Goal: Task Accomplishment & Management: Manage account settings

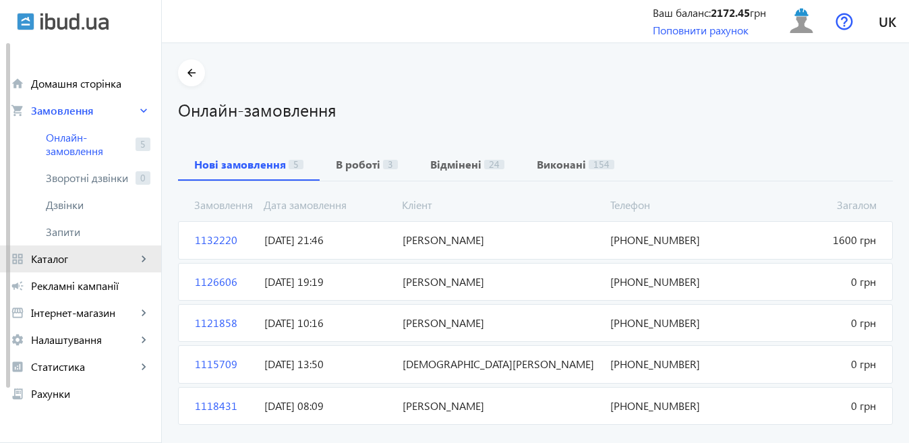
click at [61, 264] on span "Каталог" at bounding box center [84, 258] width 106 height 13
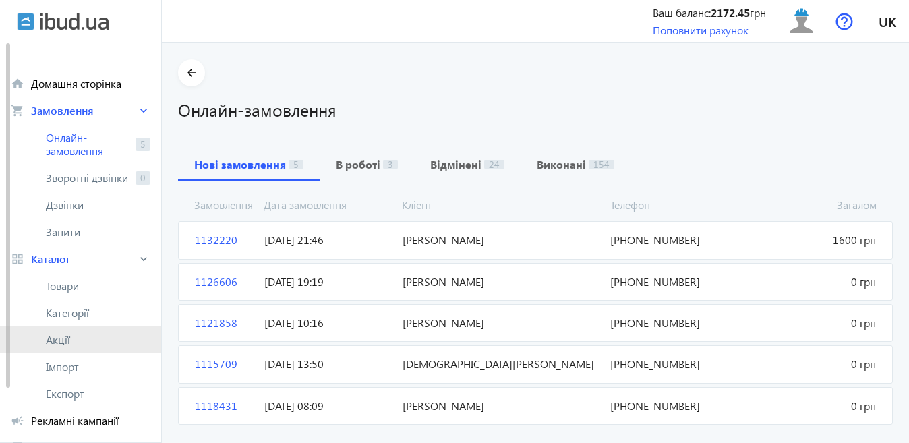
click at [63, 339] on span "Акції" at bounding box center [98, 339] width 105 height 13
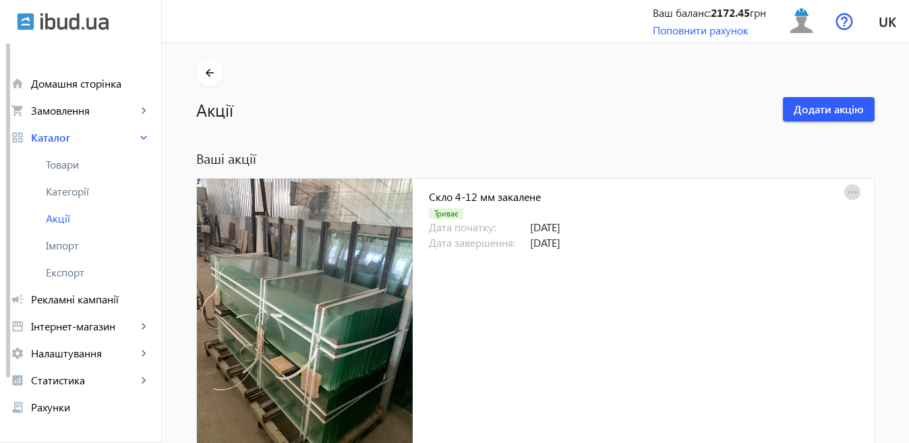
click at [848, 189] on mat-icon "more_horiz" at bounding box center [852, 192] width 19 height 19
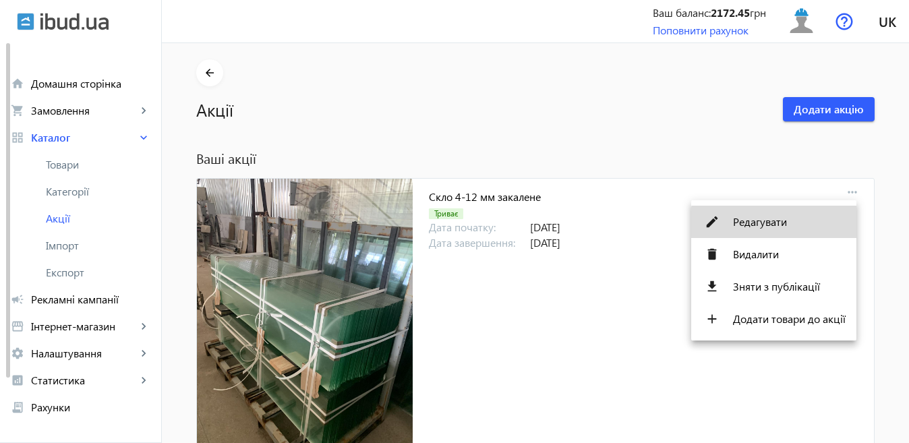
click at [796, 225] on span "Редагувати" at bounding box center [789, 221] width 113 height 11
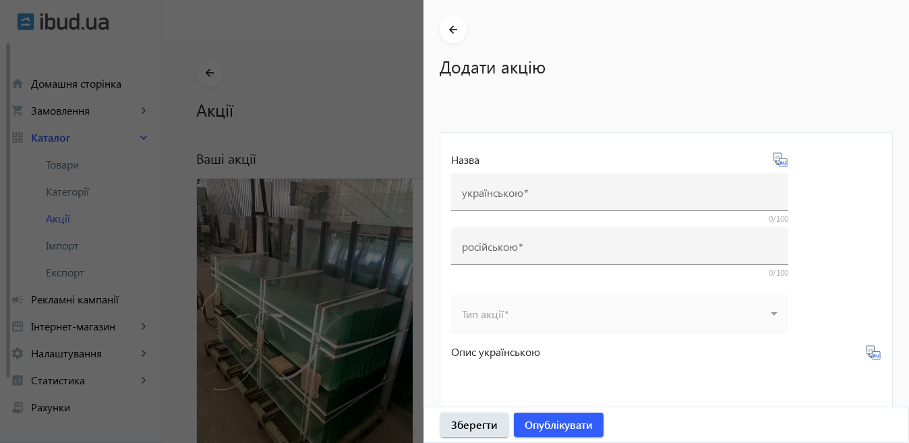
type input "Скло 4-12 мм закалене"
type input "Стекло 4-12 мм каленое"
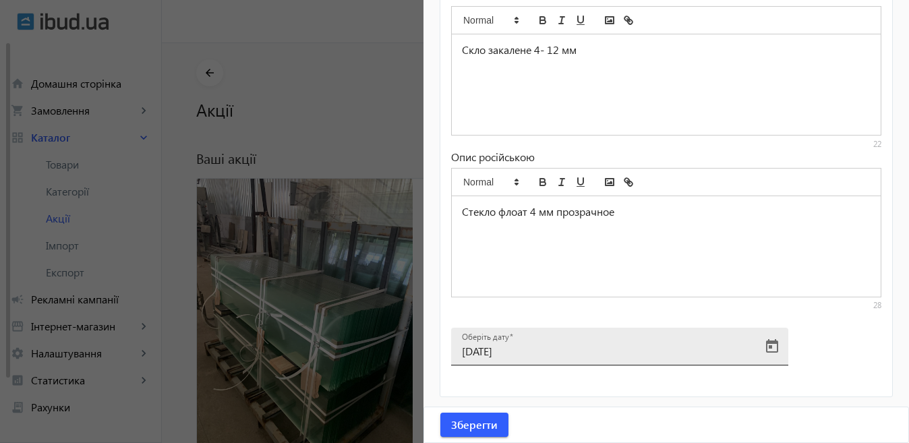
scroll to position [67, 0]
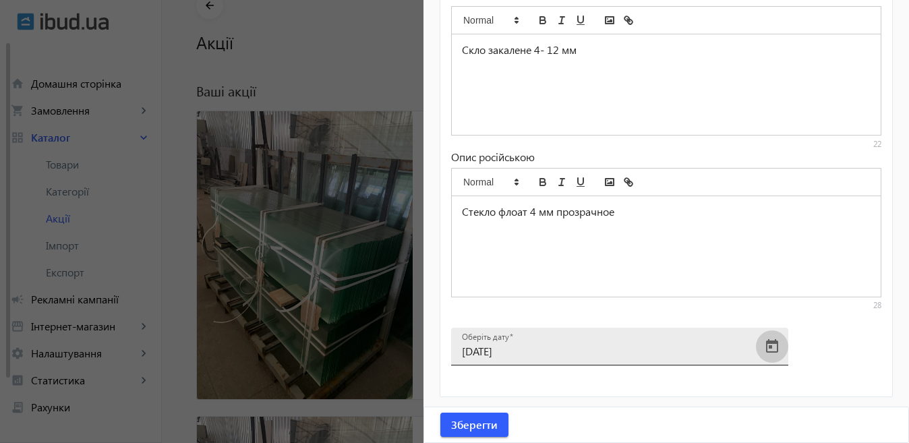
click at [772, 341] on span "Open calendar" at bounding box center [772, 346] width 32 height 32
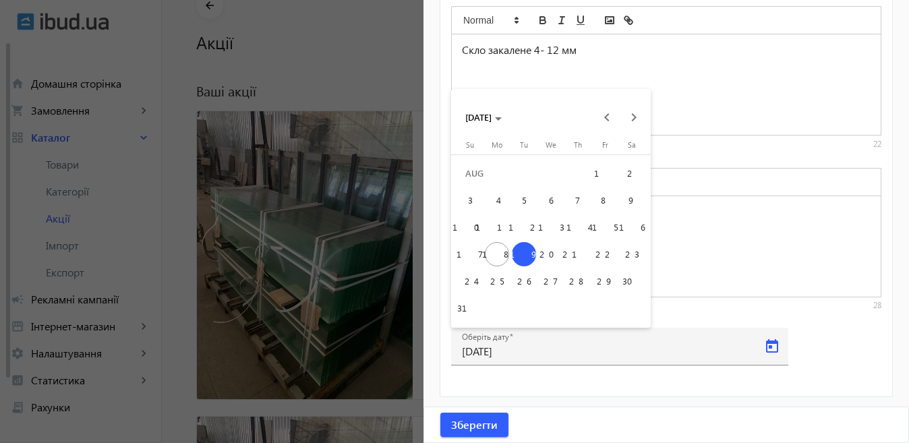
click at [602, 258] on span "22" at bounding box center [605, 254] width 24 height 24
type input "[DATE]"
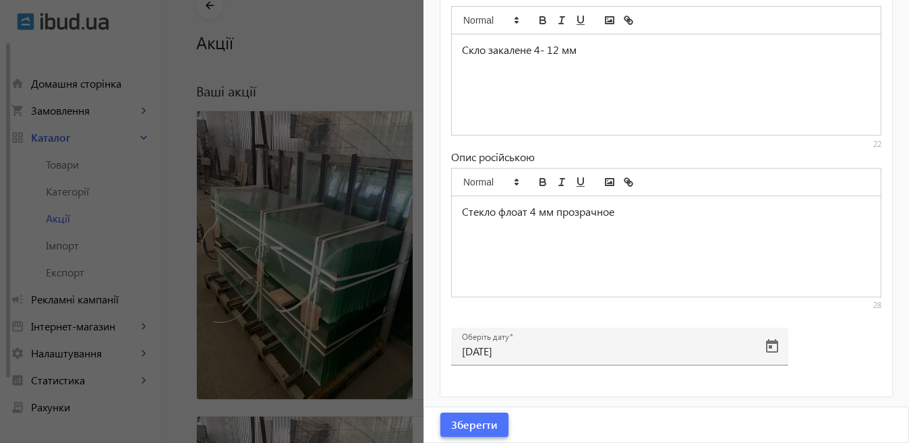
click at [493, 422] on span "Зберегти" at bounding box center [474, 424] width 47 height 15
click at [321, 277] on div at bounding box center [454, 221] width 909 height 443
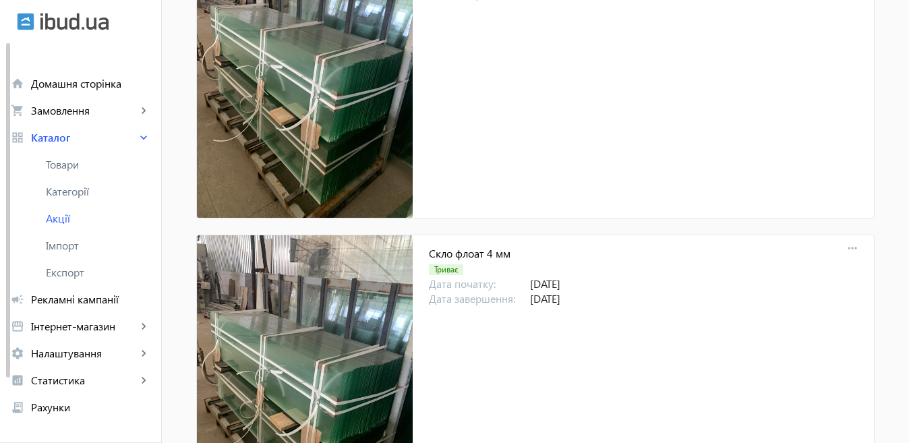
scroll to position [270, 0]
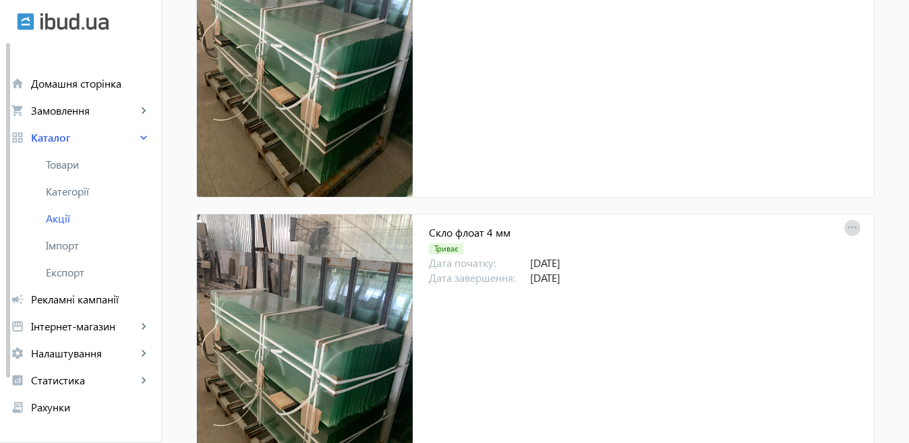
click at [848, 228] on mat-icon "more_horiz" at bounding box center [852, 227] width 19 height 19
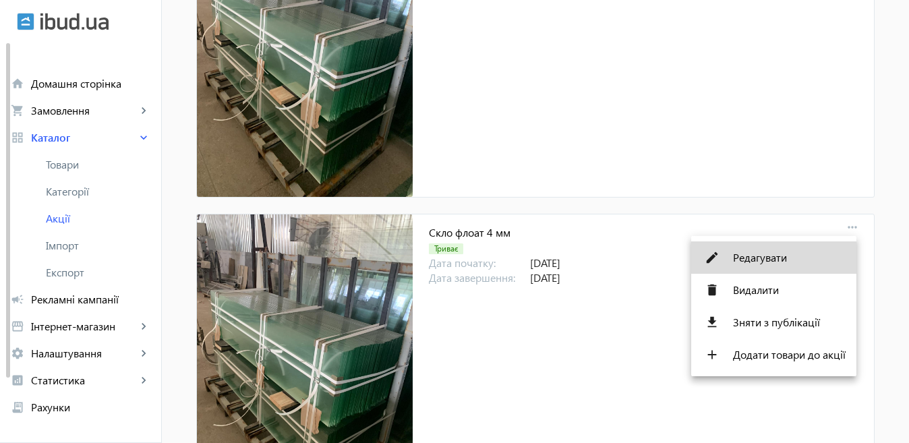
click at [761, 256] on span "Редагувати" at bounding box center [789, 257] width 113 height 11
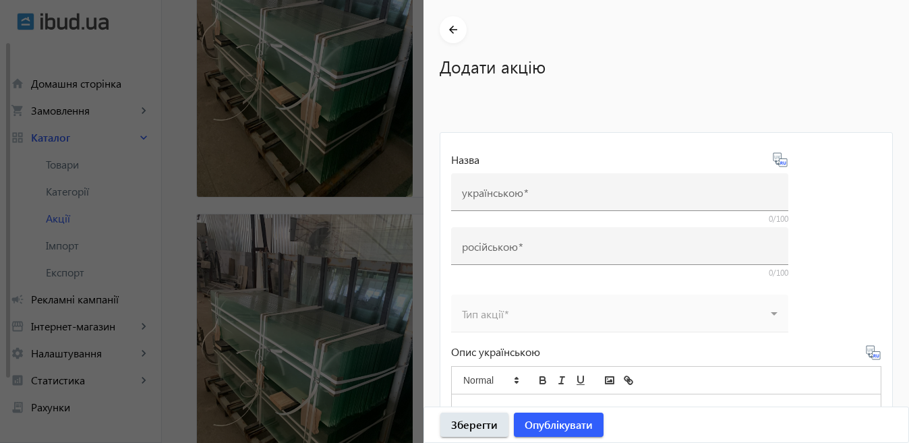
type input "Скло флоат 4 мм"
type input "Стекло флоат 4 мм"
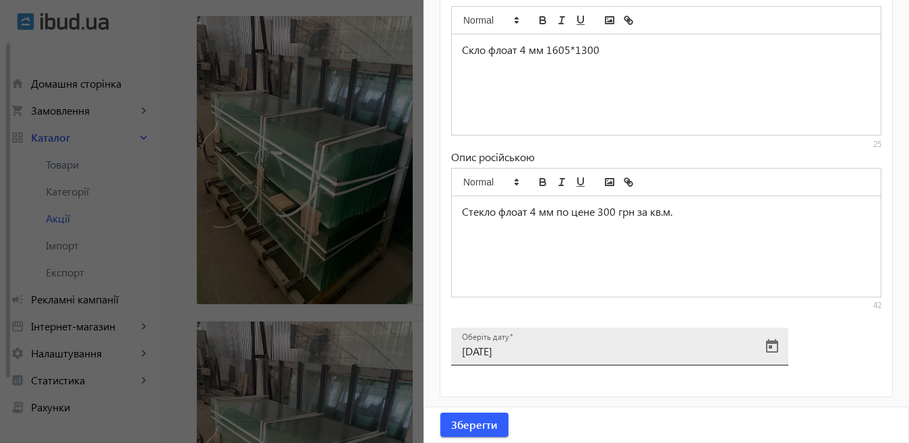
scroll to position [472, 0]
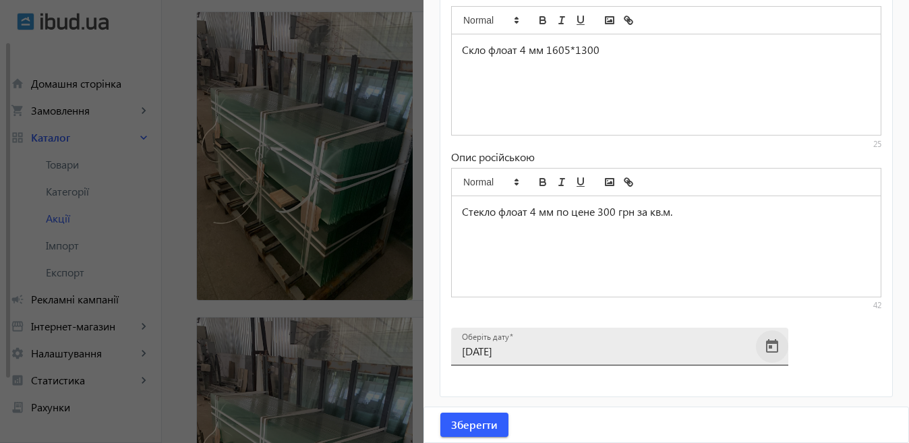
click at [786, 341] on span "Open calendar" at bounding box center [772, 346] width 32 height 32
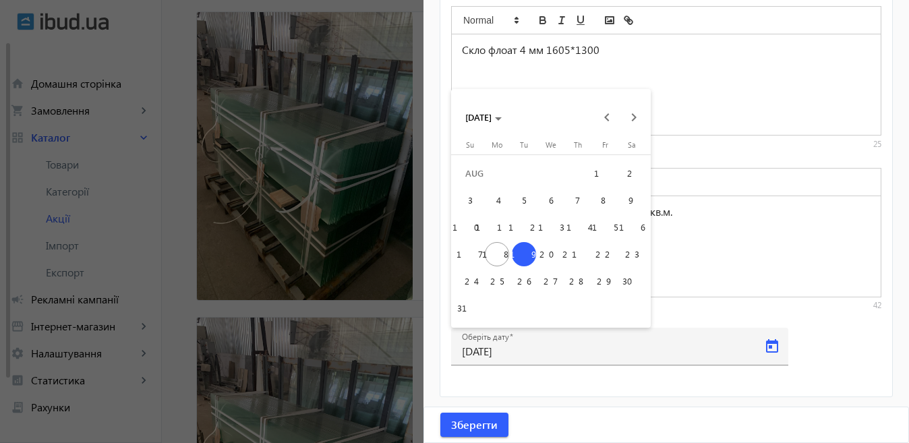
drag, startPoint x: 604, startPoint y: 260, endPoint x: 589, endPoint y: 267, distance: 16.6
click at [604, 259] on span "22" at bounding box center [605, 254] width 24 height 24
type input "[DATE]"
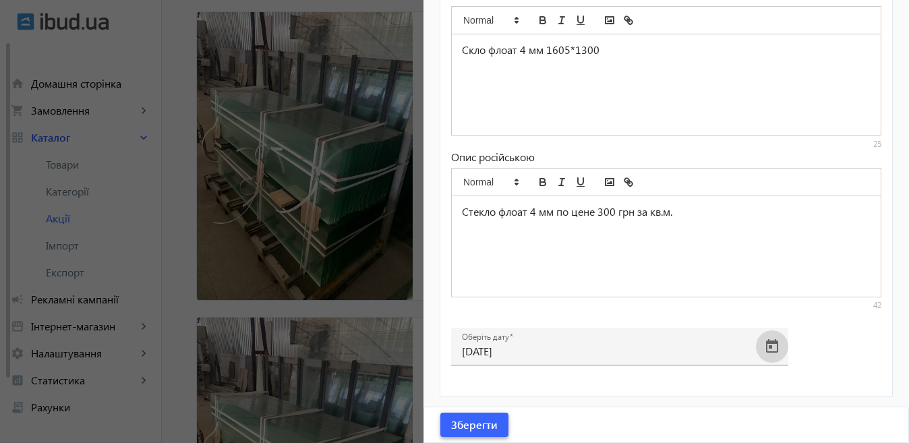
click at [488, 432] on span "Зберегти" at bounding box center [474, 424] width 47 height 15
click at [285, 310] on div at bounding box center [454, 221] width 909 height 443
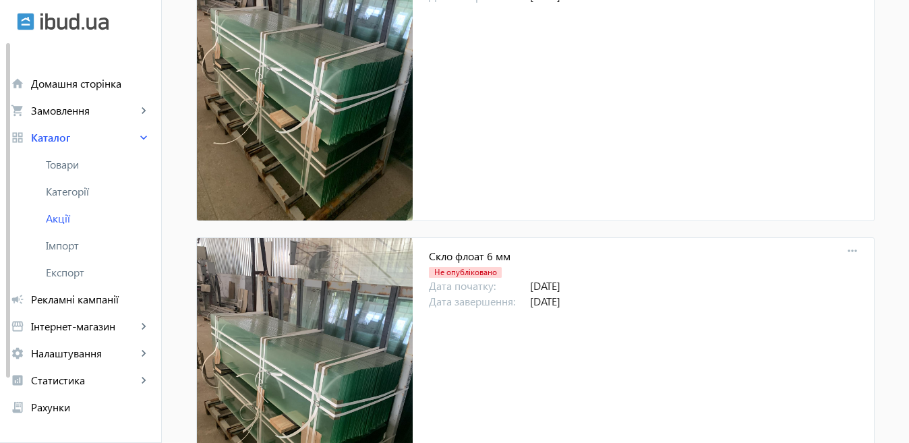
scroll to position [742, 0]
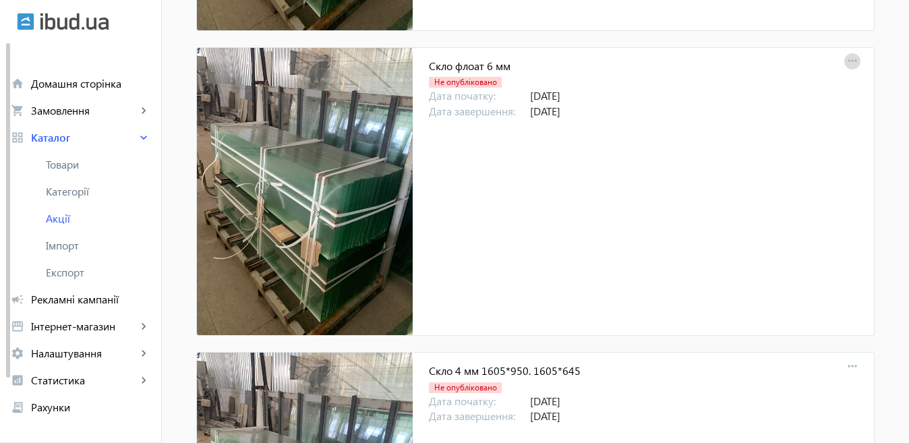
click at [848, 59] on mat-icon "more_horiz" at bounding box center [852, 61] width 19 height 19
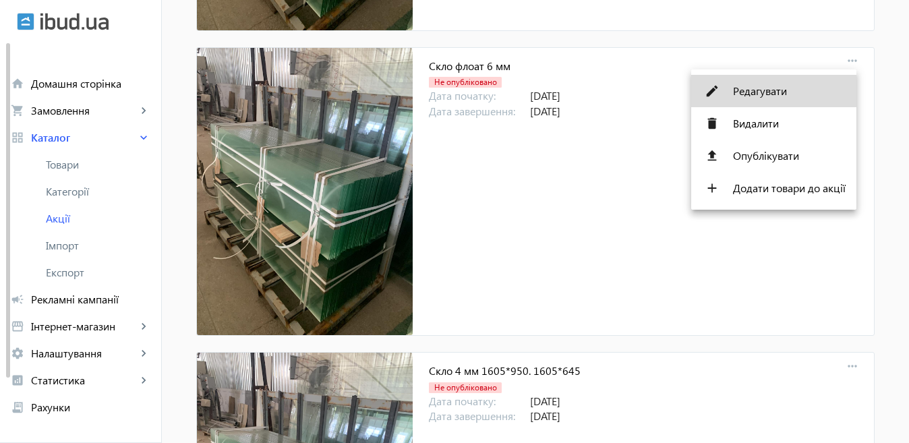
click at [771, 91] on span "Редагувати" at bounding box center [789, 91] width 113 height 11
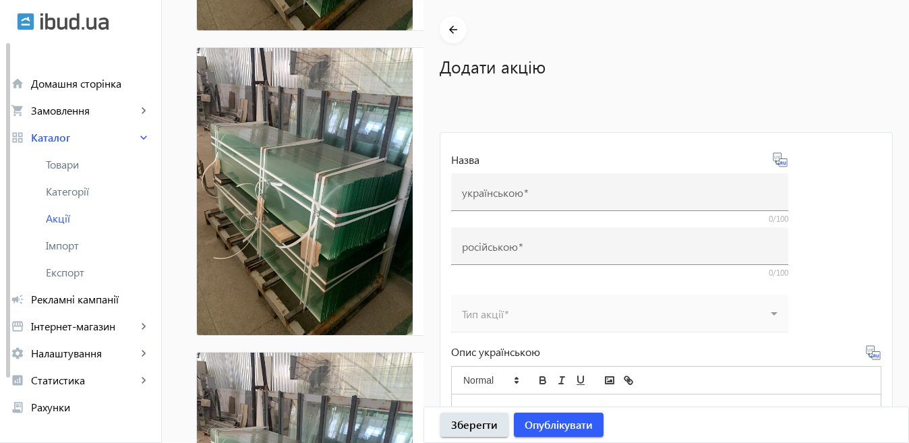
type input "Скло флоат 6 мм"
type input "Стекло 6 мм"
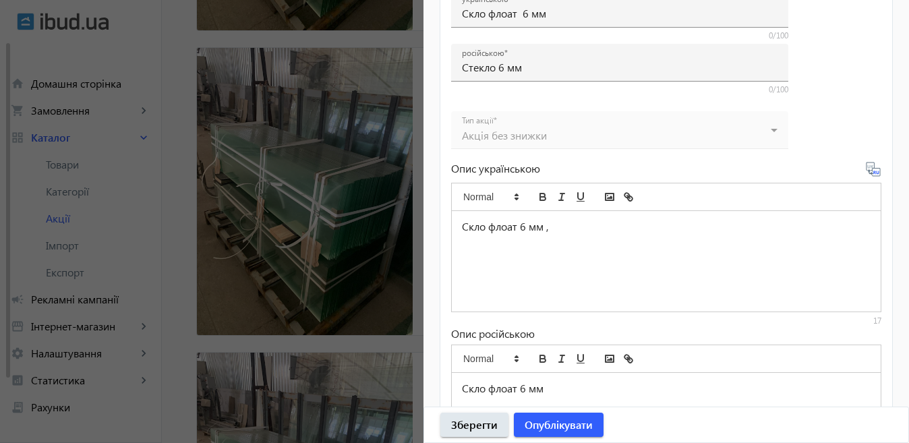
scroll to position [629, 0]
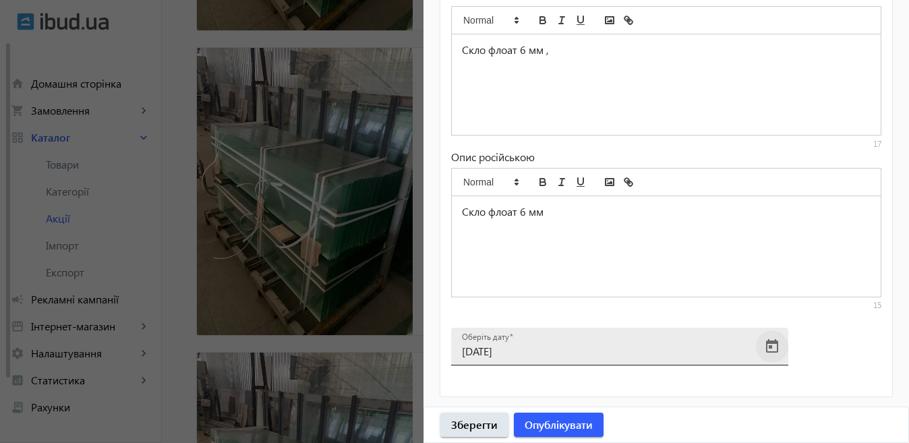
click at [771, 340] on span "Open calendar" at bounding box center [772, 346] width 32 height 32
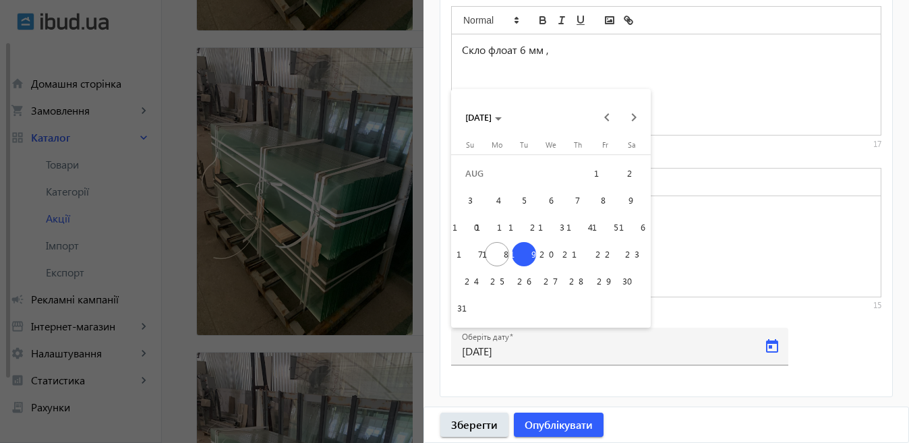
click at [603, 260] on span "22" at bounding box center [605, 254] width 24 height 24
type input "[DATE]"
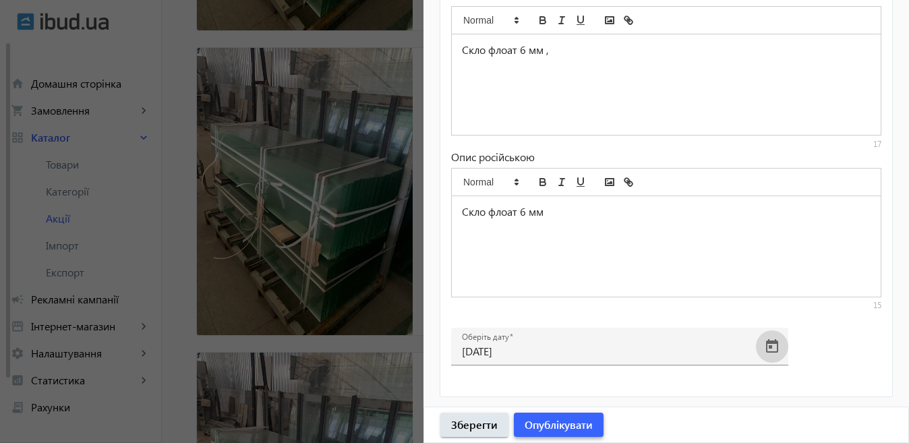
click at [554, 427] on span "Опублікувати" at bounding box center [559, 424] width 68 height 15
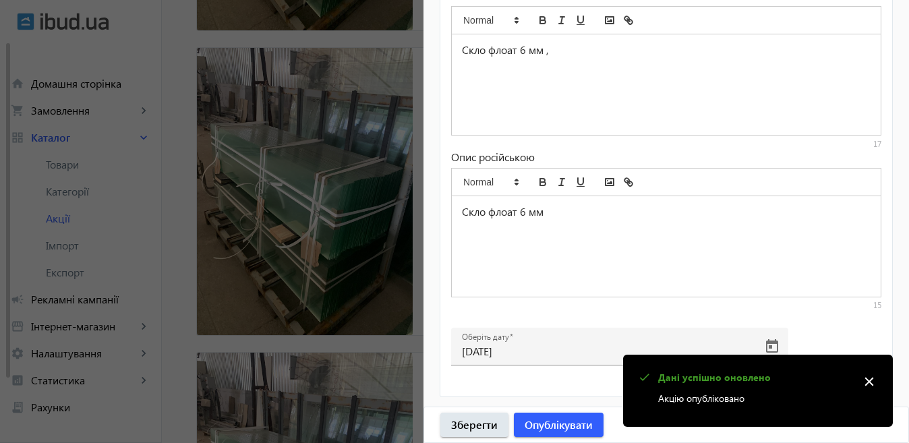
click at [320, 332] on div at bounding box center [454, 221] width 909 height 443
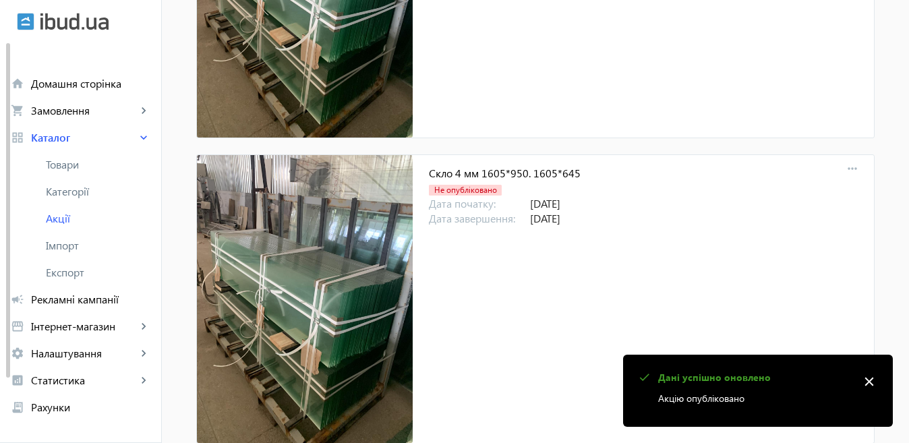
scroll to position [944, 0]
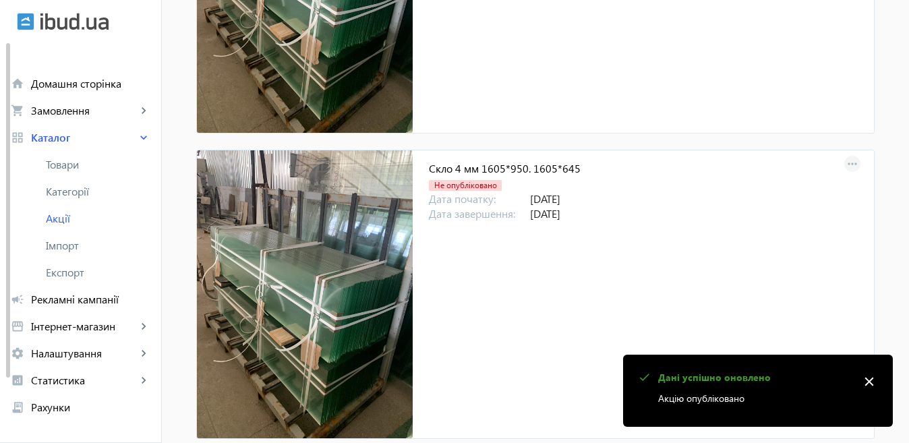
click at [851, 164] on mat-icon "more_horiz" at bounding box center [852, 164] width 19 height 19
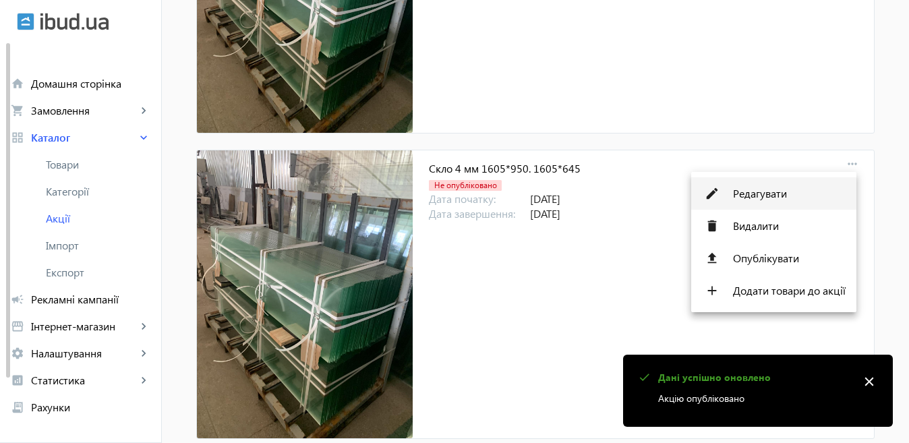
click at [772, 194] on span "Редагувати" at bounding box center [789, 193] width 113 height 11
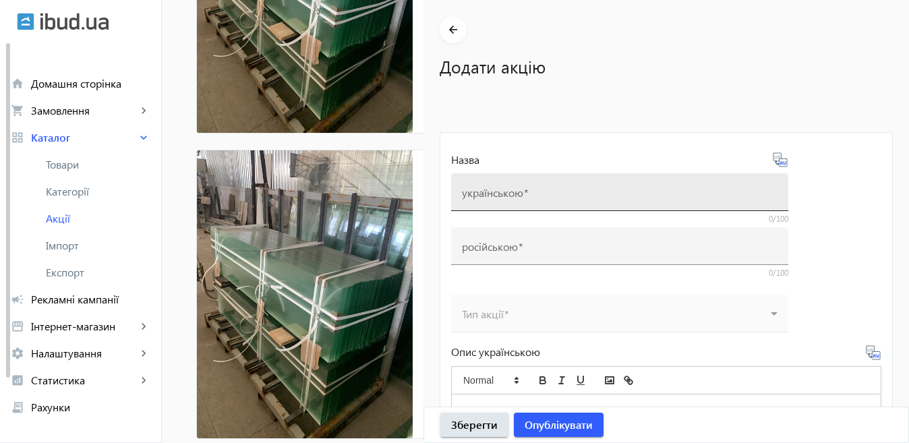
type input "Скло 4 мм 1605*950. 1605*645"
type input "Стекло 4 мм 1605*950. 1605*645"
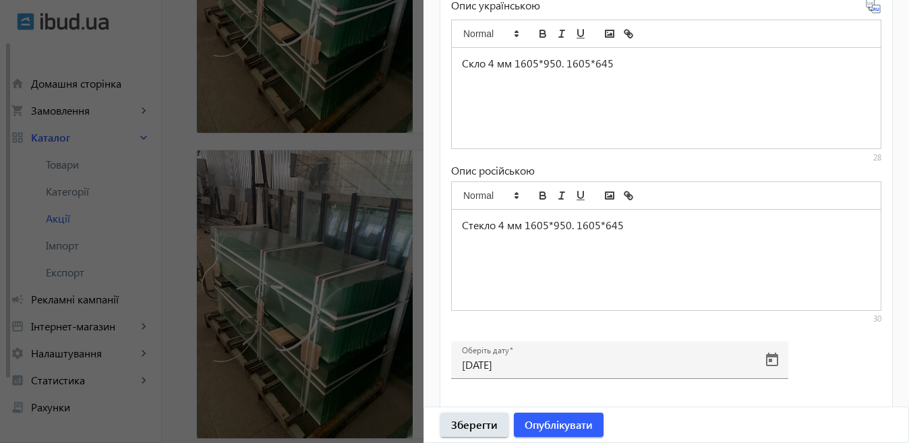
scroll to position [695, 0]
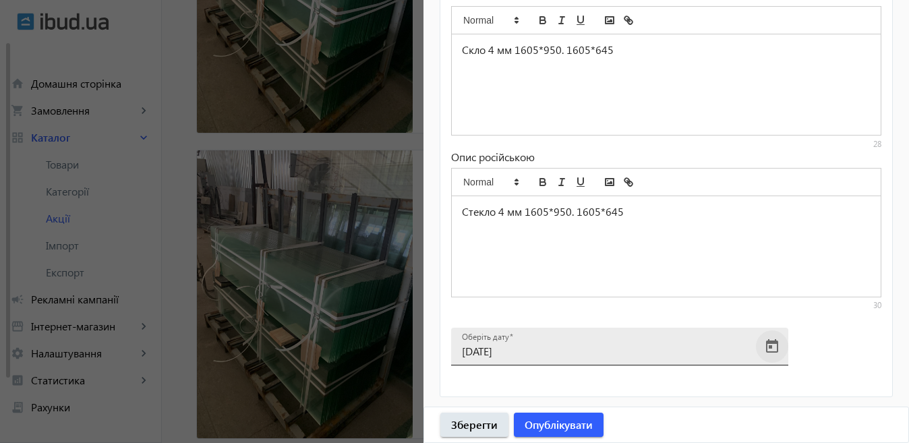
click at [769, 343] on span "Open calendar" at bounding box center [772, 346] width 32 height 32
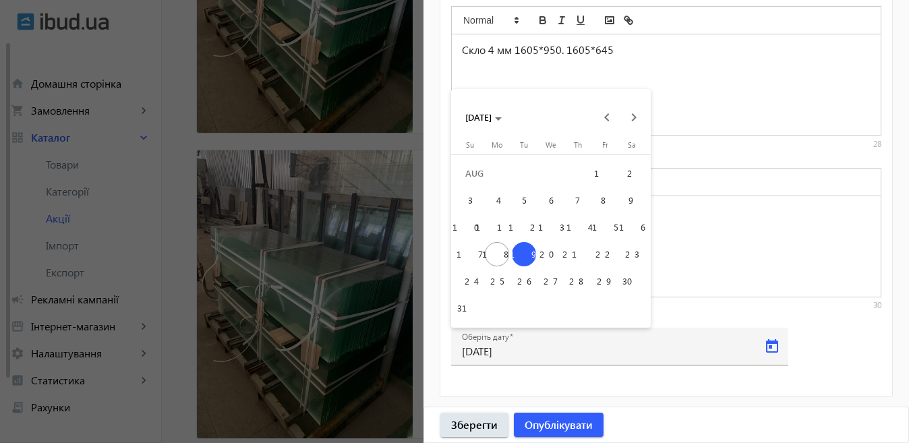
click at [610, 256] on span "22" at bounding box center [605, 254] width 24 height 24
type input "[DATE]"
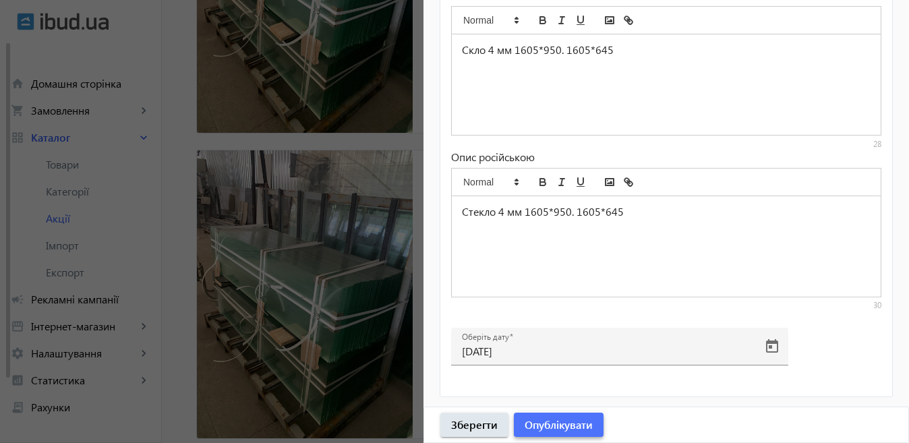
click at [579, 428] on span "Опублікувати" at bounding box center [559, 424] width 68 height 15
click at [326, 266] on div at bounding box center [454, 221] width 909 height 443
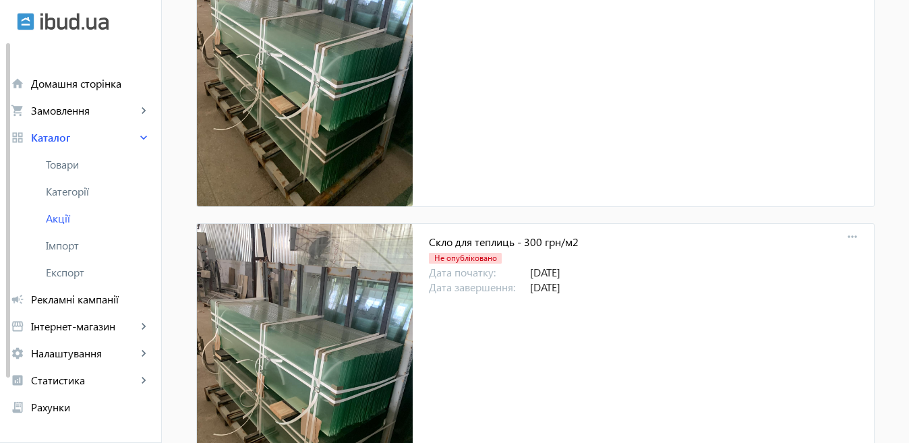
scroll to position [1281, 0]
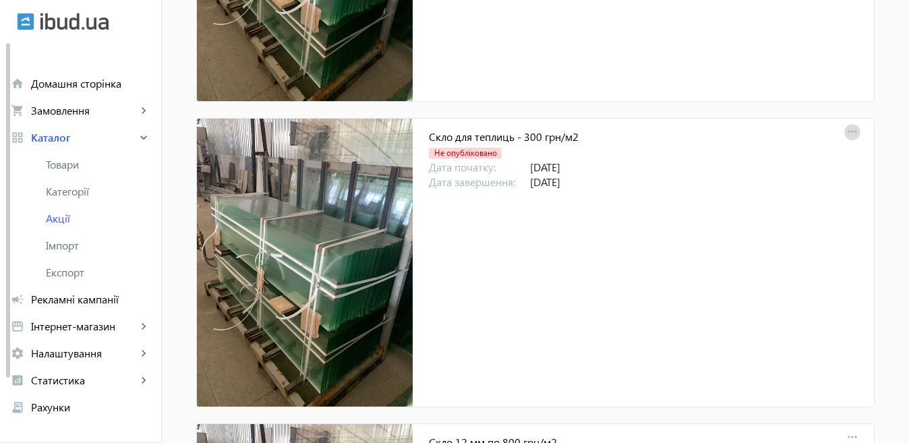
click at [848, 131] on mat-icon "more_horiz" at bounding box center [852, 132] width 19 height 19
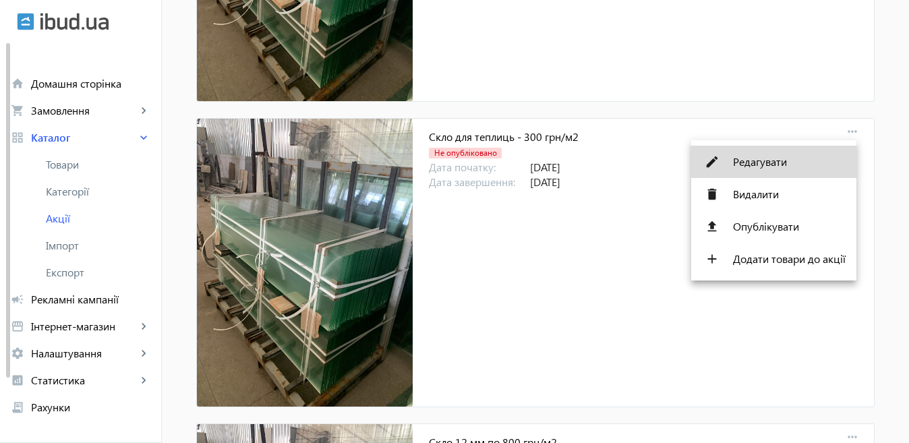
click at [725, 165] on button "edit Редагувати" at bounding box center [773, 162] width 165 height 32
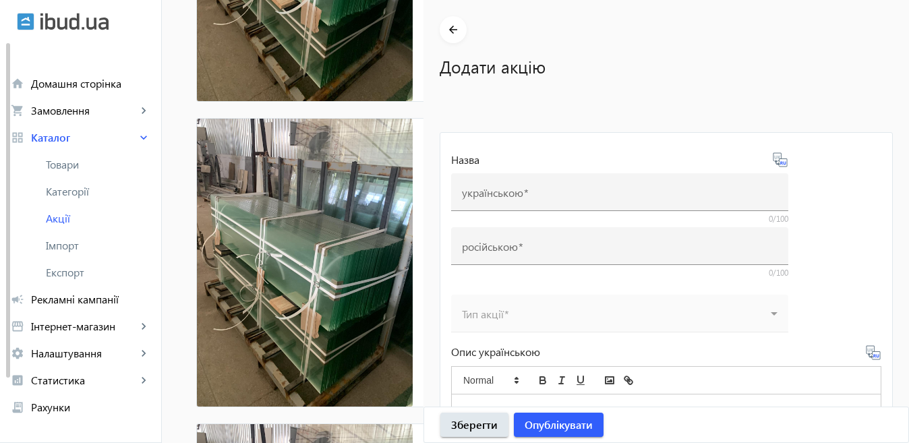
type input "Скло для теплиць - 300 грн/м2"
type input "Стекло для теплиц - 300 грн/м2"
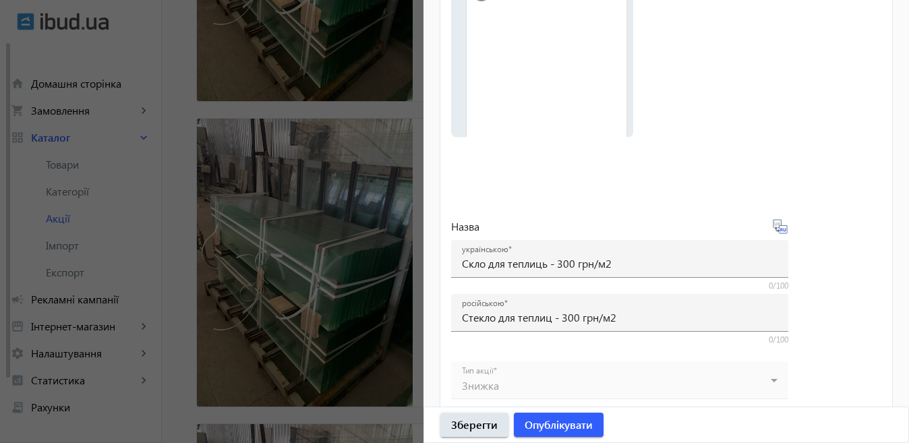
scroll to position [674, 0]
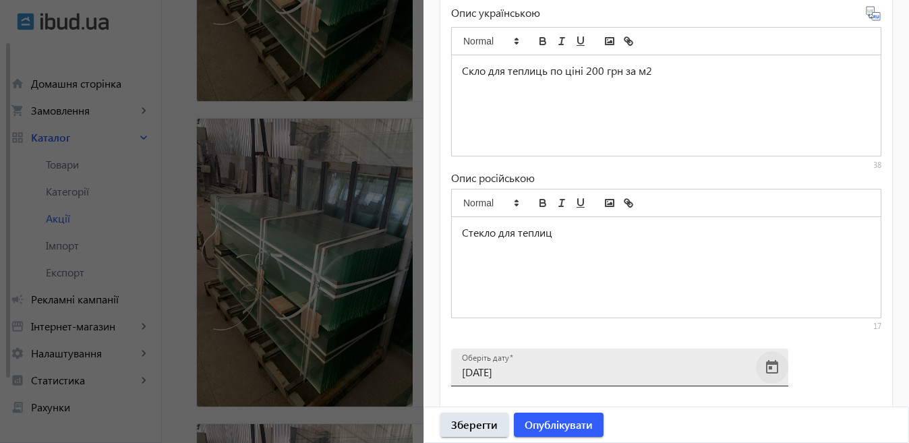
click at [775, 370] on span "Open calendar" at bounding box center [772, 367] width 32 height 32
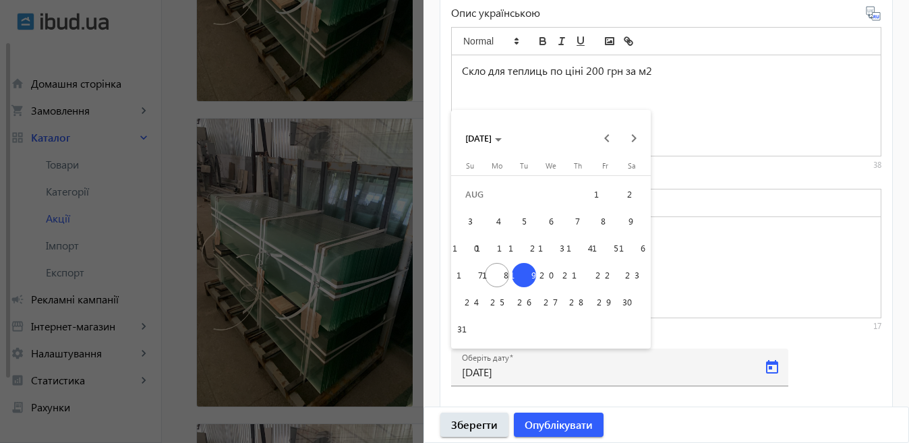
click at [601, 276] on span "22" at bounding box center [605, 275] width 24 height 24
type input "[DATE]"
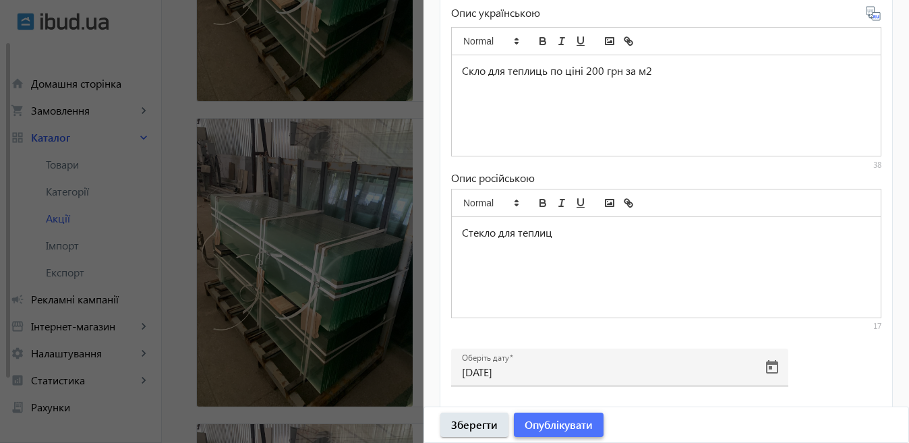
click at [574, 425] on span "Опублікувати" at bounding box center [559, 424] width 68 height 15
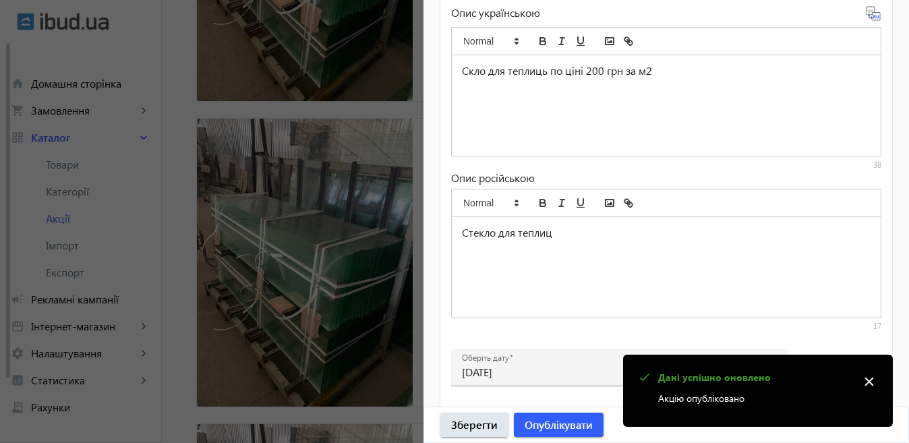
click at [266, 309] on div at bounding box center [454, 221] width 909 height 443
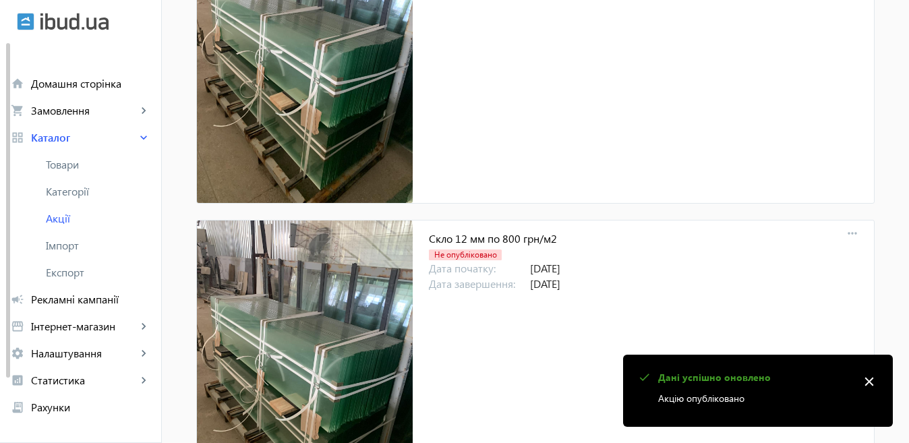
scroll to position [1551, 0]
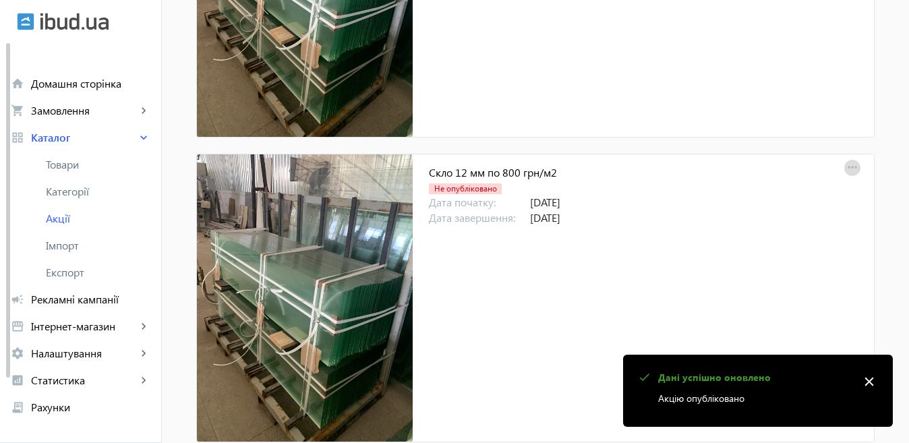
click at [845, 164] on mat-icon "more_horiz" at bounding box center [852, 167] width 19 height 19
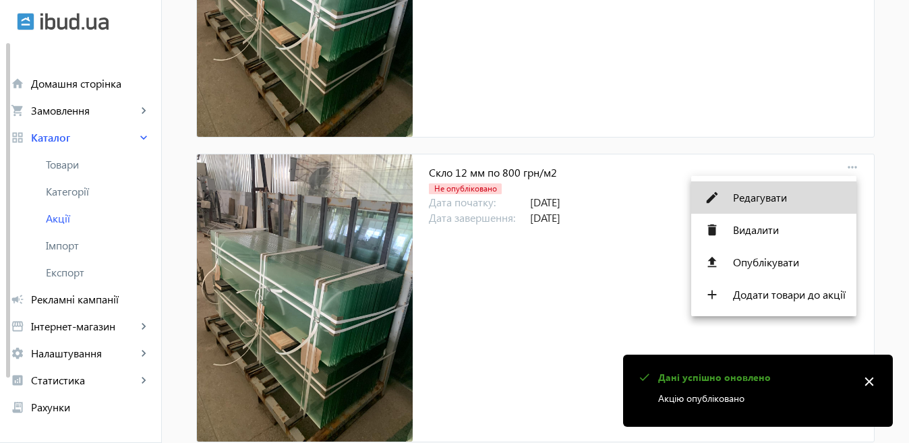
click at [798, 189] on button "edit Редагувати" at bounding box center [773, 197] width 165 height 32
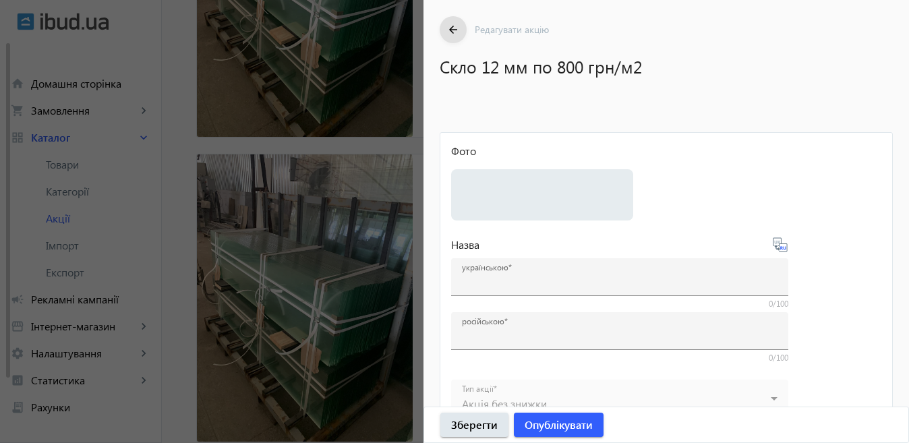
type input "Скло 12 мм по 800 грн/м2"
type input "Стекло 12 мм по 800 грн/м2"
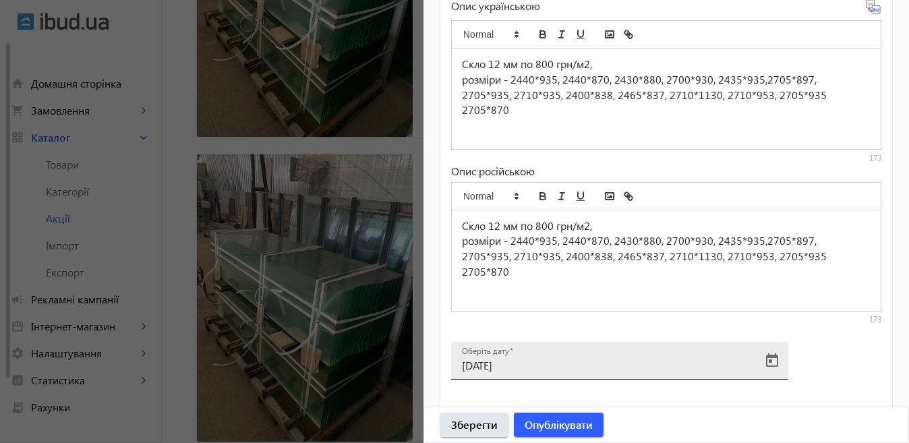
scroll to position [629, 0]
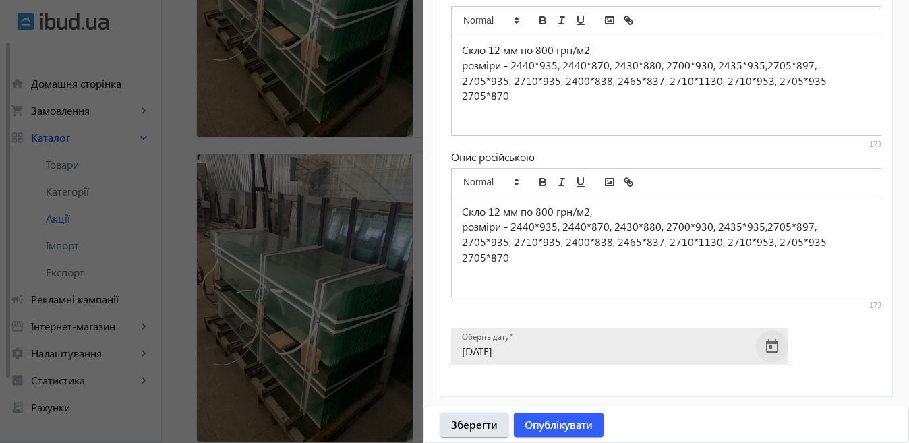
click at [771, 342] on span "Open calendar" at bounding box center [772, 346] width 32 height 32
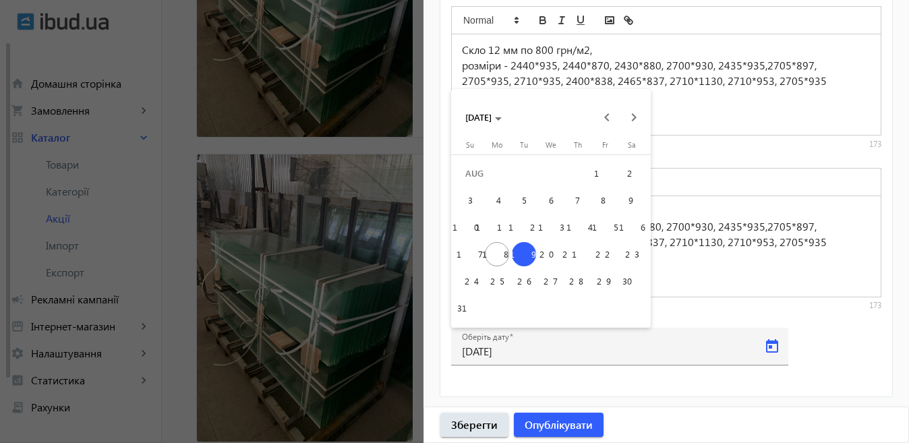
click at [601, 251] on span "22" at bounding box center [605, 254] width 24 height 24
type input "[DATE]"
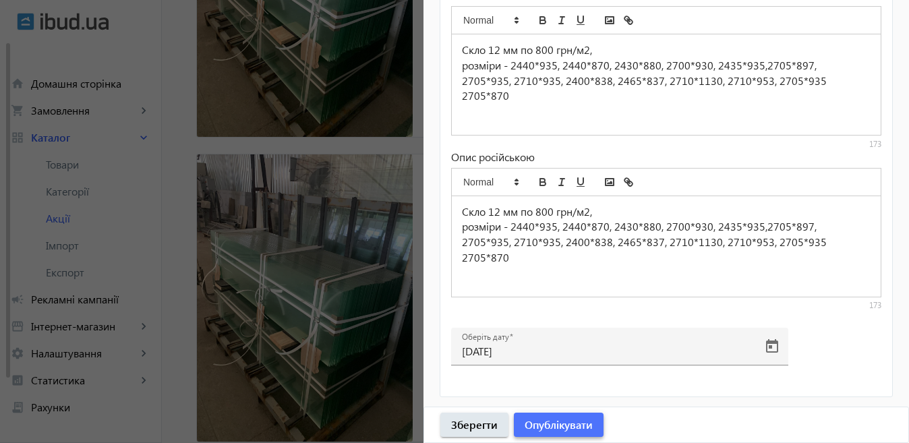
click at [568, 422] on span "Опублікувати" at bounding box center [559, 424] width 68 height 15
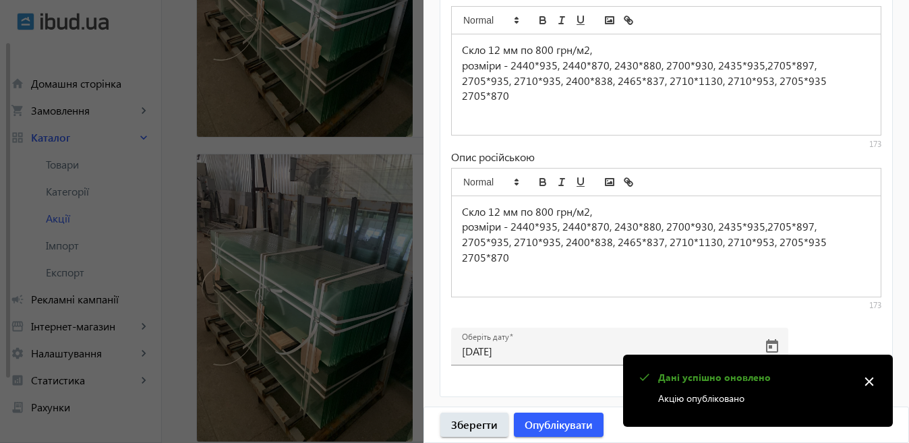
click at [174, 272] on div at bounding box center [454, 221] width 909 height 443
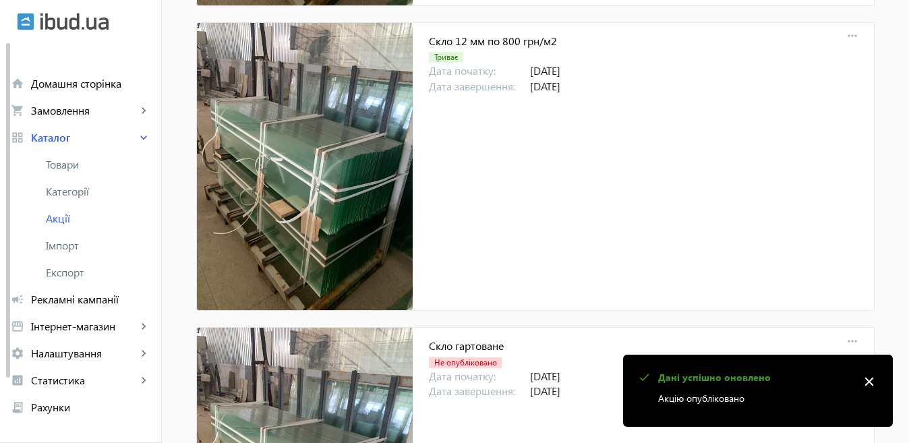
scroll to position [1893, 0]
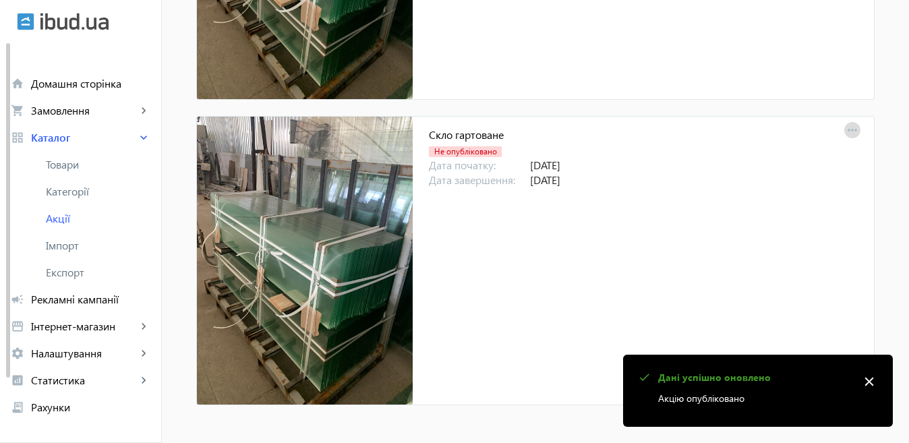
click at [853, 129] on mat-icon "more_horiz" at bounding box center [852, 130] width 19 height 19
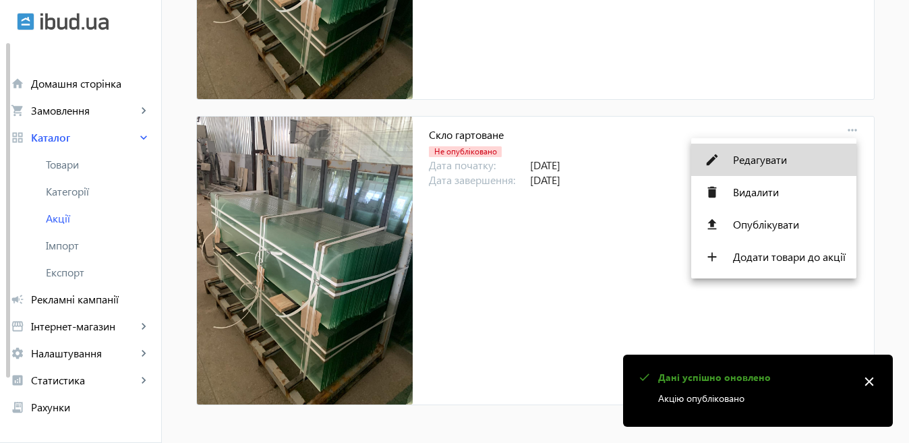
click at [796, 154] on span "Редагувати" at bounding box center [789, 159] width 113 height 11
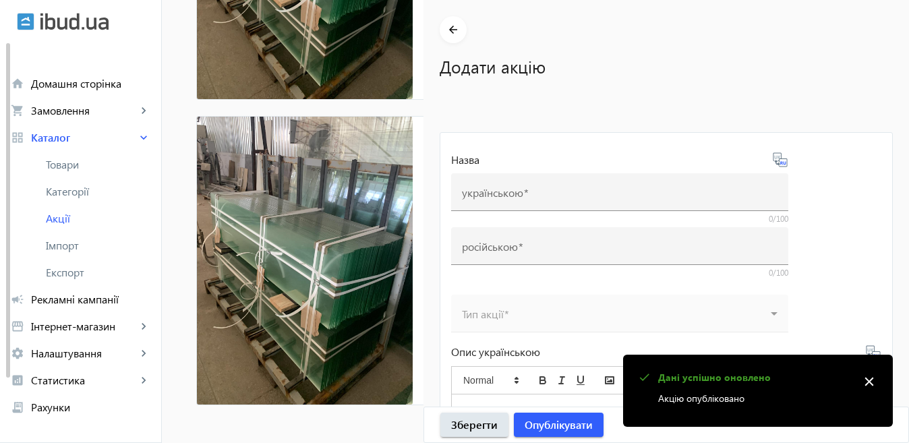
type input "Скло гартоване"
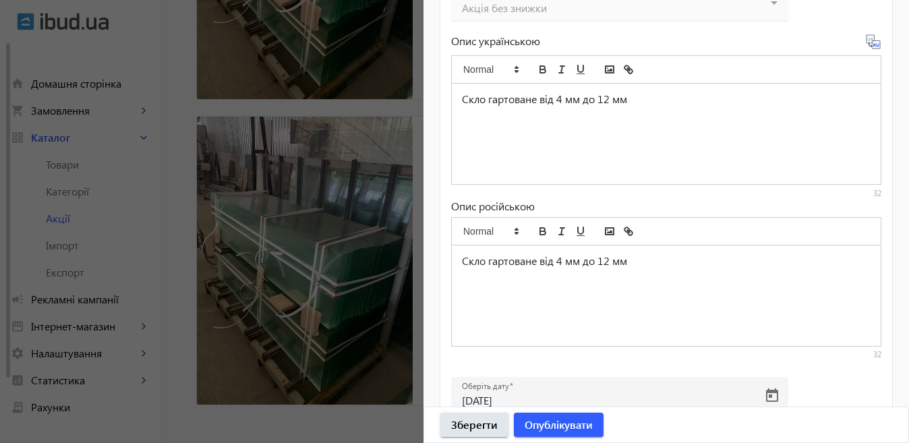
scroll to position [629, 0]
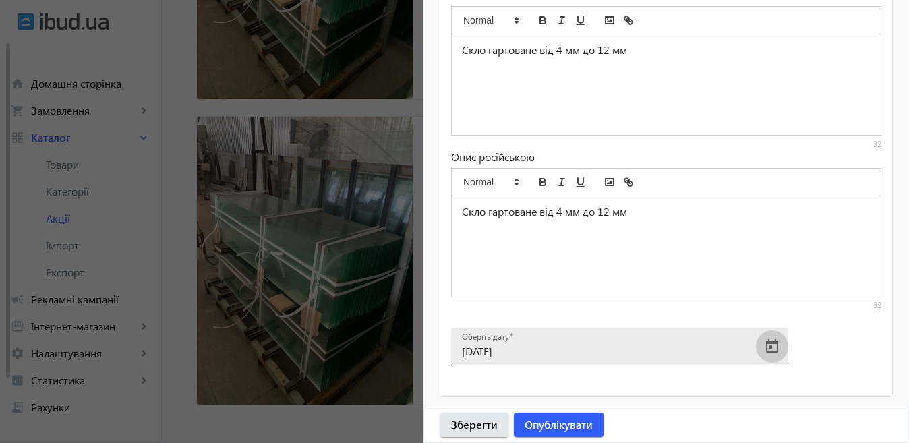
click at [765, 347] on span "Open calendar" at bounding box center [772, 346] width 32 height 32
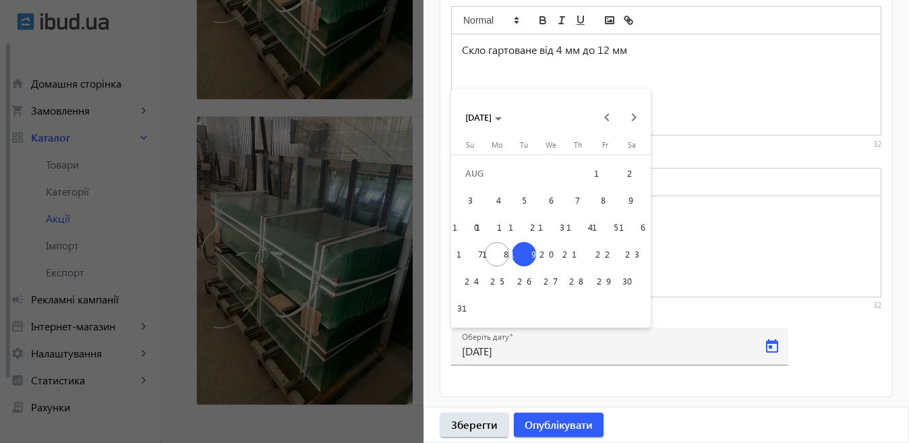
click at [605, 256] on span "22" at bounding box center [605, 254] width 24 height 24
type input "[DATE]"
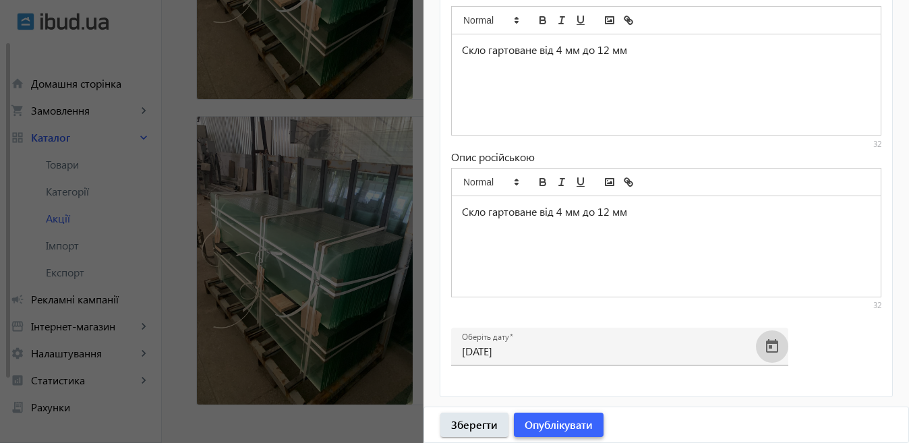
click at [569, 423] on span "Опублікувати" at bounding box center [559, 424] width 68 height 15
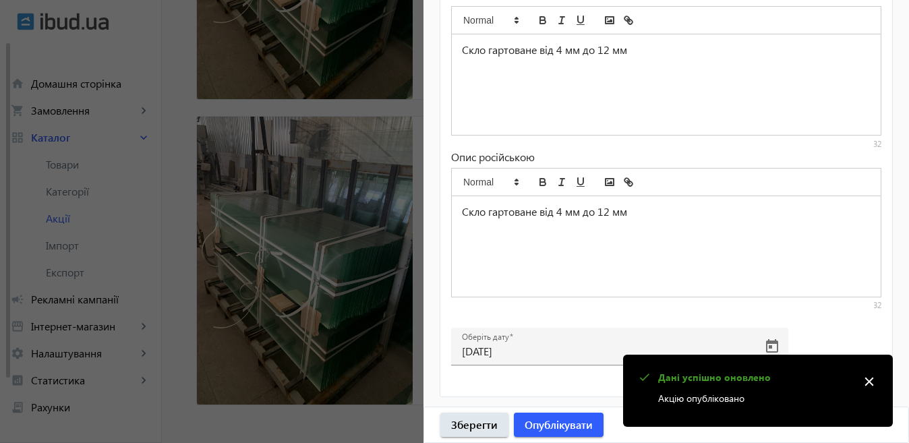
click at [235, 287] on div at bounding box center [454, 221] width 909 height 443
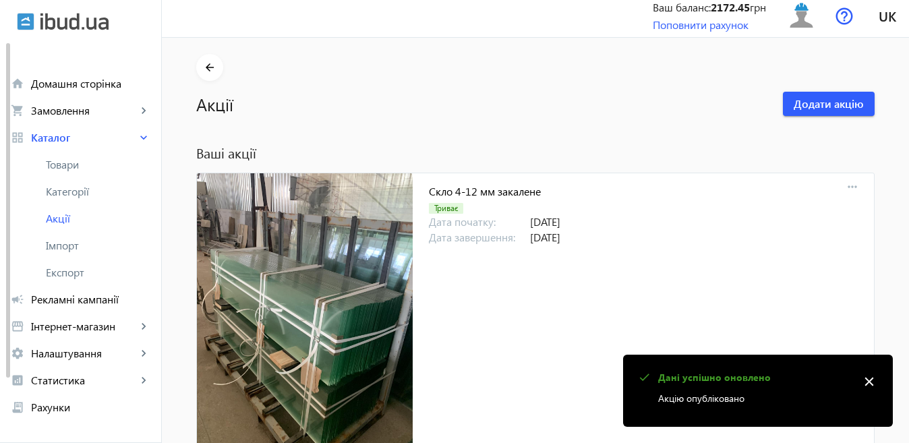
scroll to position [0, 0]
